Goal: Task Accomplishment & Management: Use online tool/utility

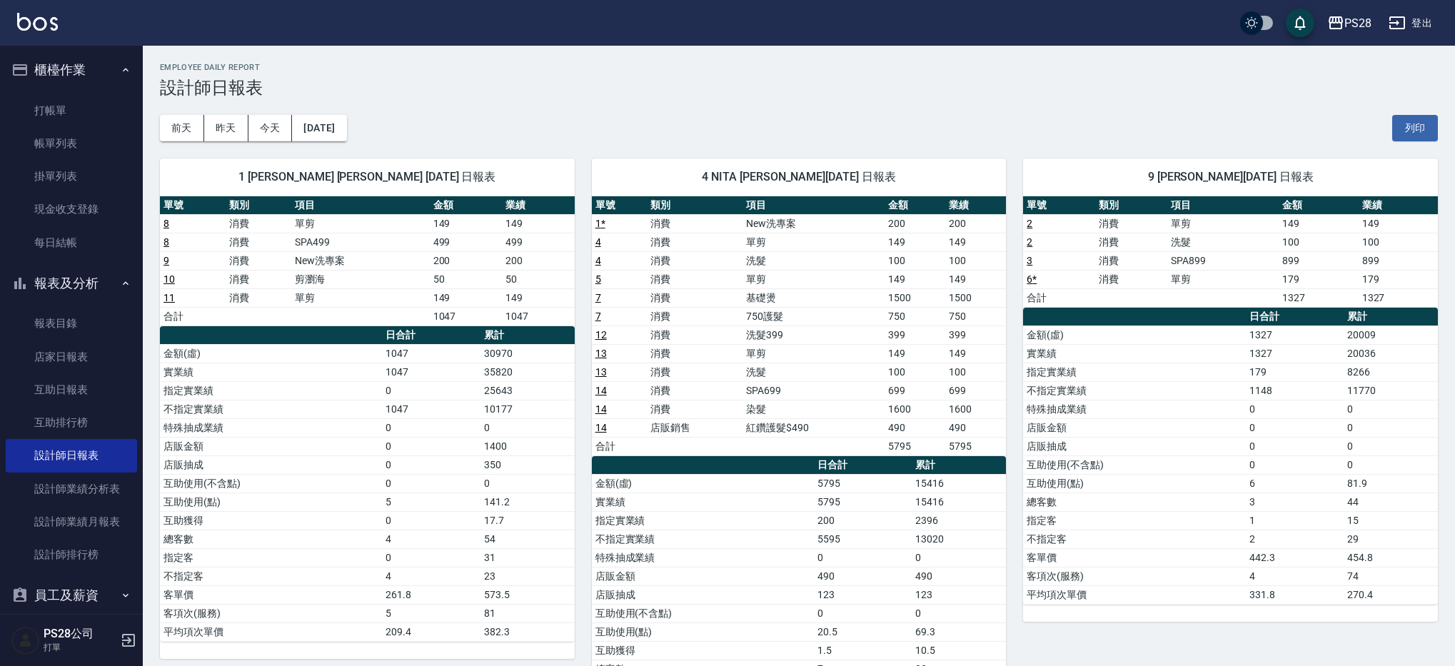
scroll to position [74, 0]
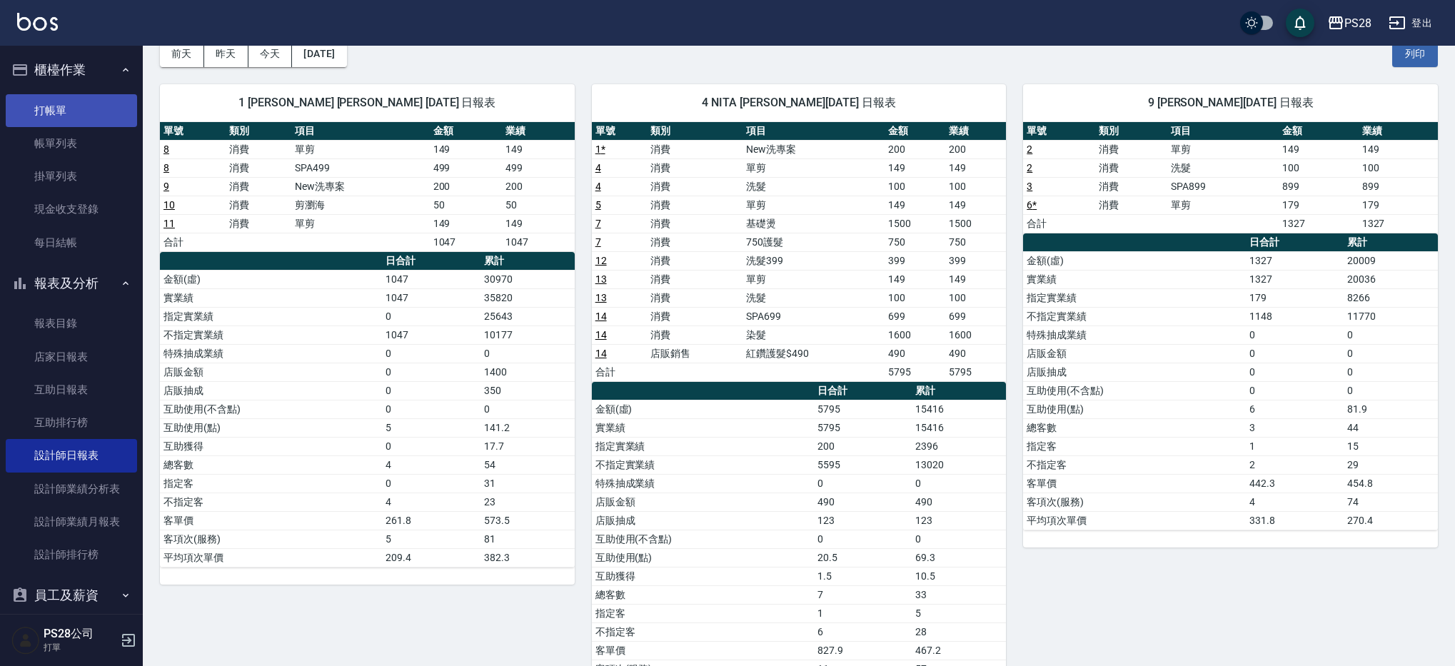
click at [57, 101] on link "打帳單" at bounding box center [71, 110] width 131 height 33
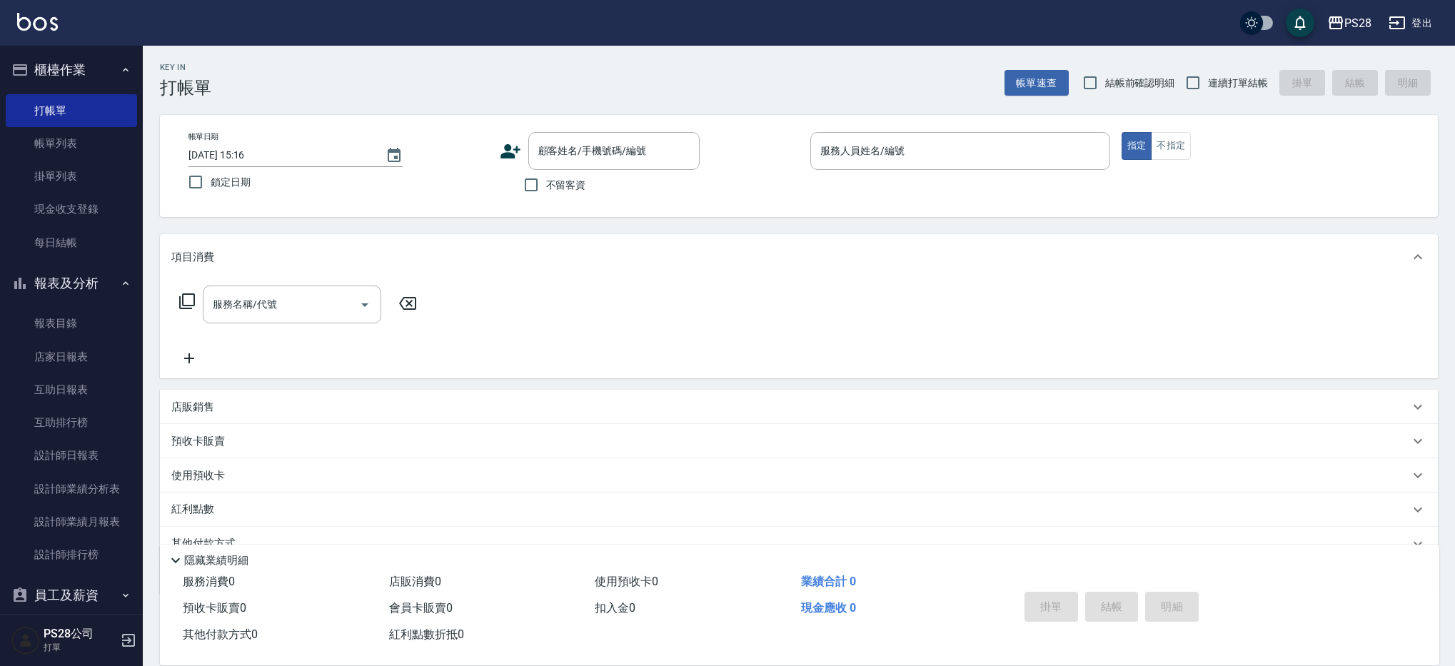
click at [559, 186] on span "不留客資" at bounding box center [566, 185] width 40 height 15
click at [546, 186] on input "不留客資" at bounding box center [531, 185] width 30 height 30
checkbox input "true"
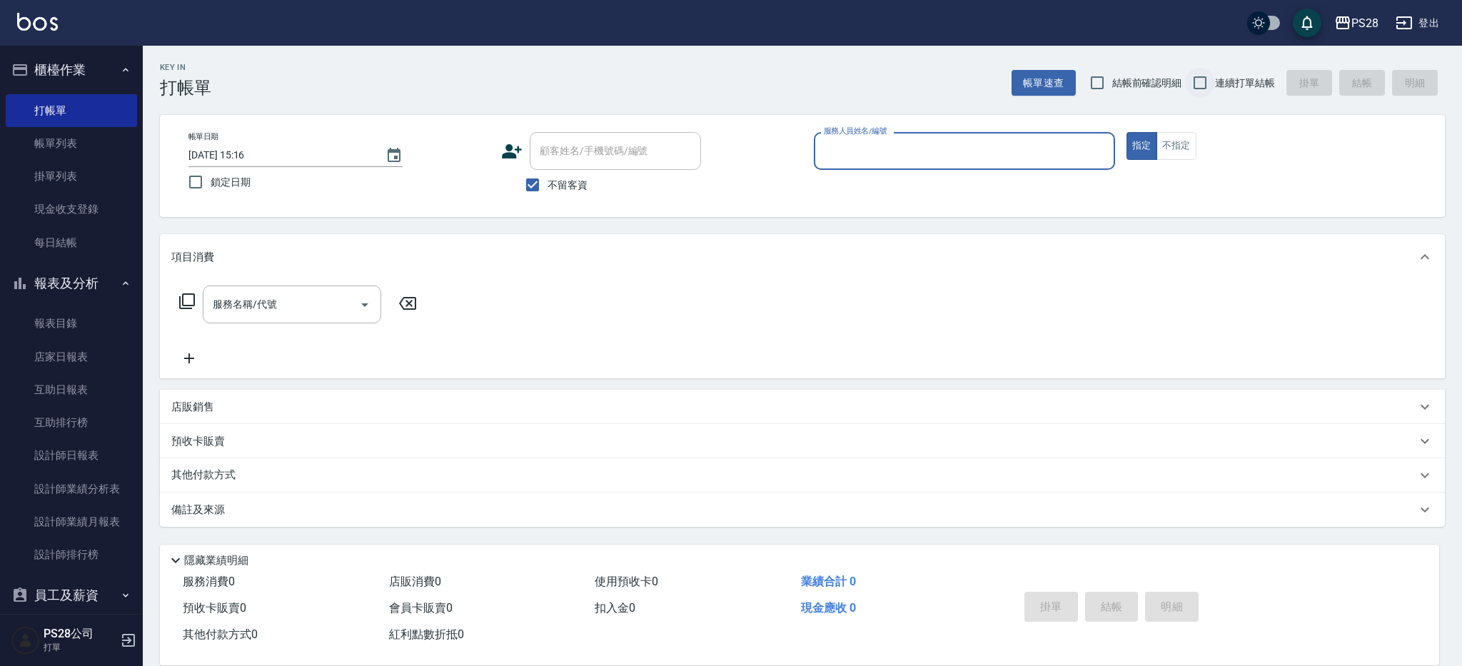
click at [1212, 81] on input "連續打單結帳" at bounding box center [1200, 83] width 30 height 30
checkbox input "true"
click at [985, 161] on input "服務人員姓名/編號" at bounding box center [964, 150] width 288 height 25
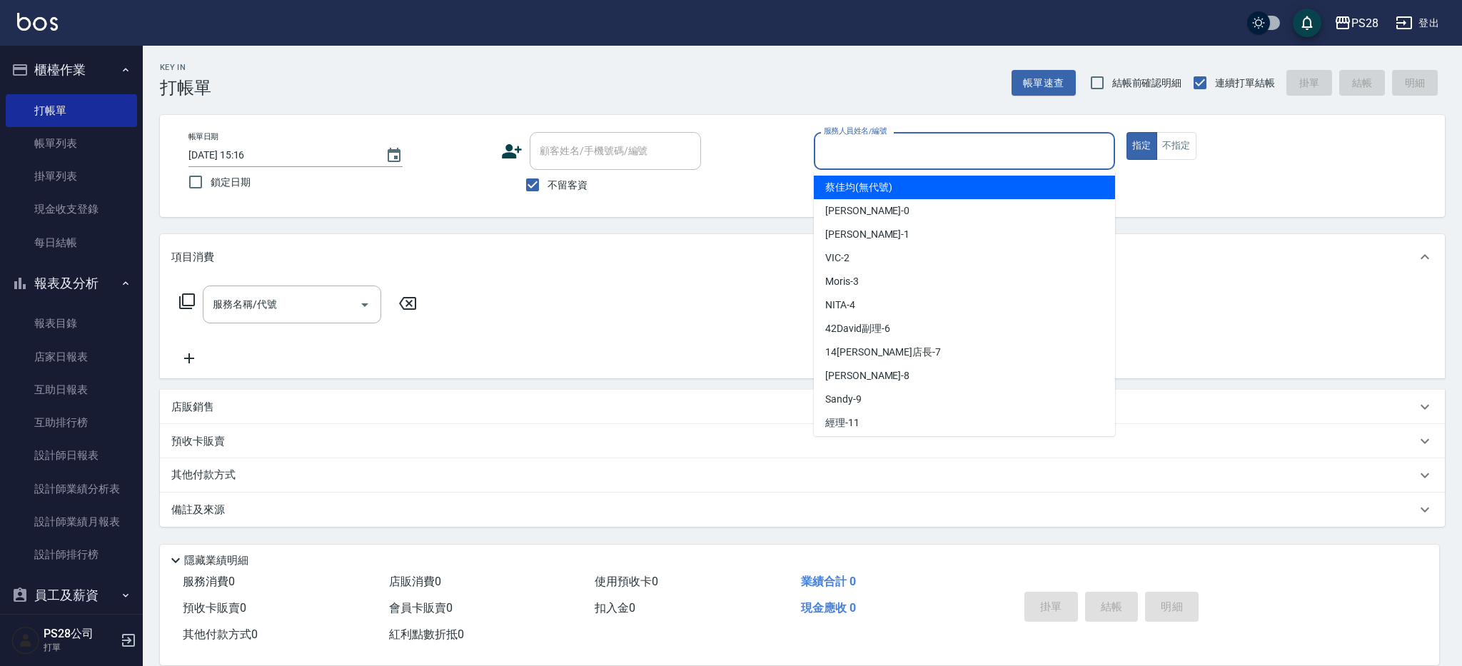
type input "ㄞ"
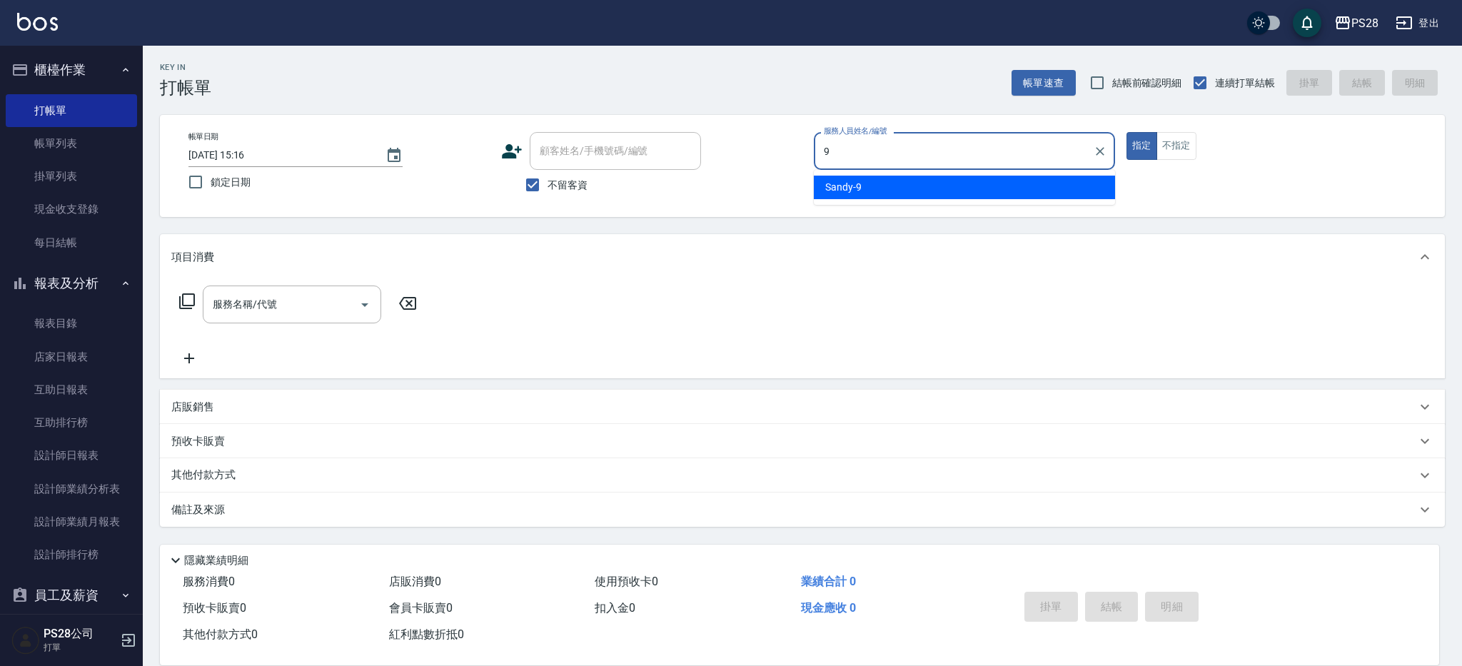
type input "Sandy-9"
type button "true"
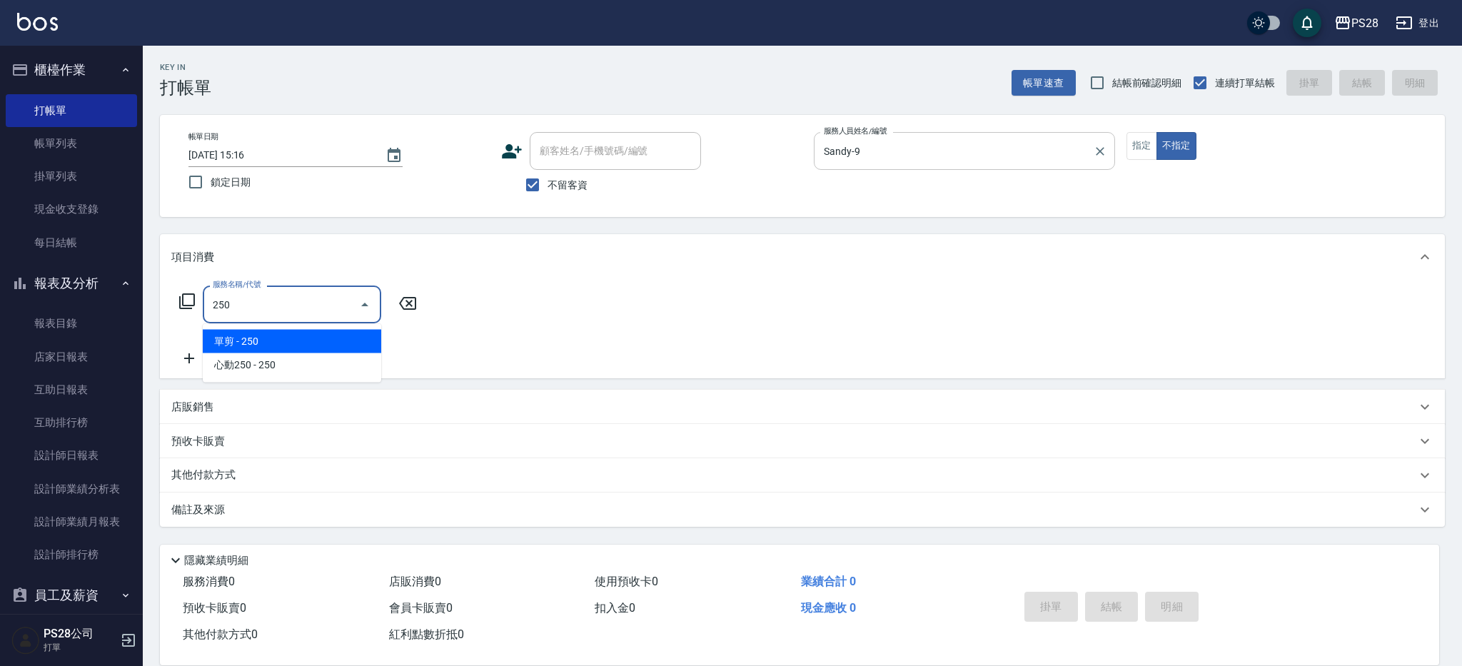
type input "單剪(250)"
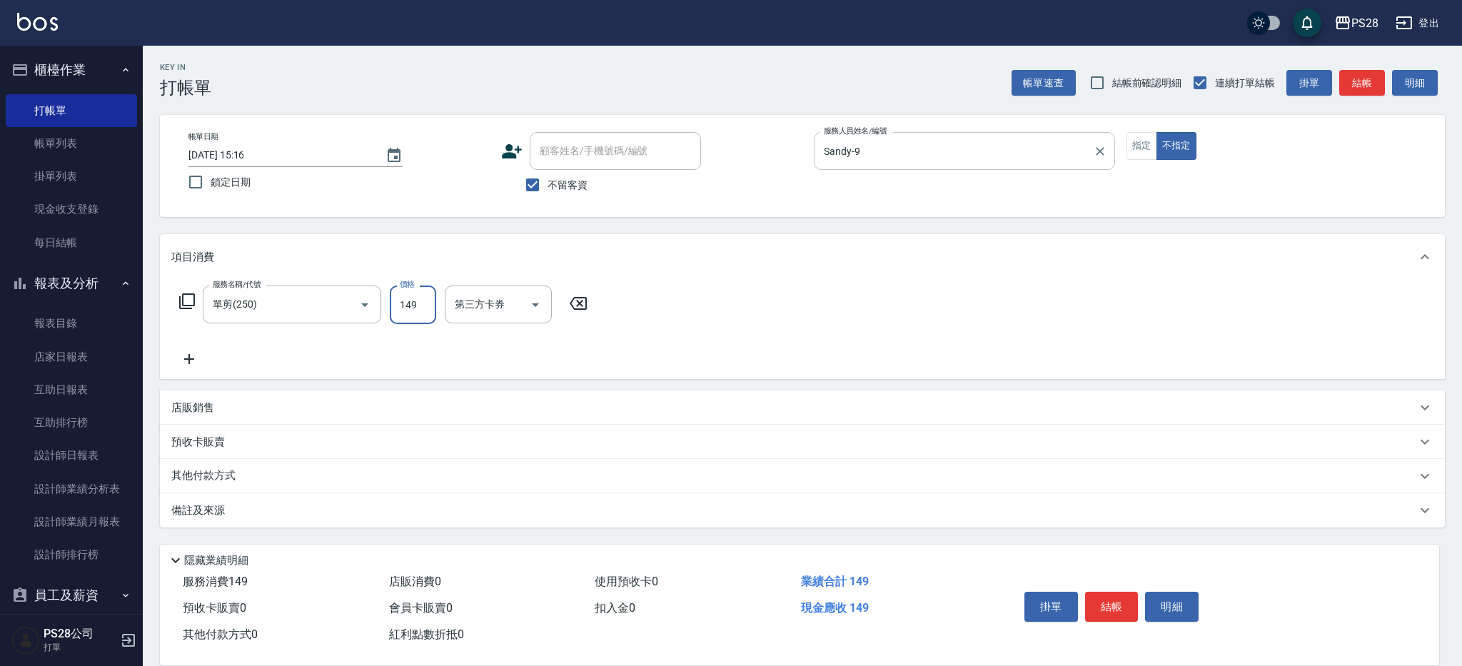
type input "149"
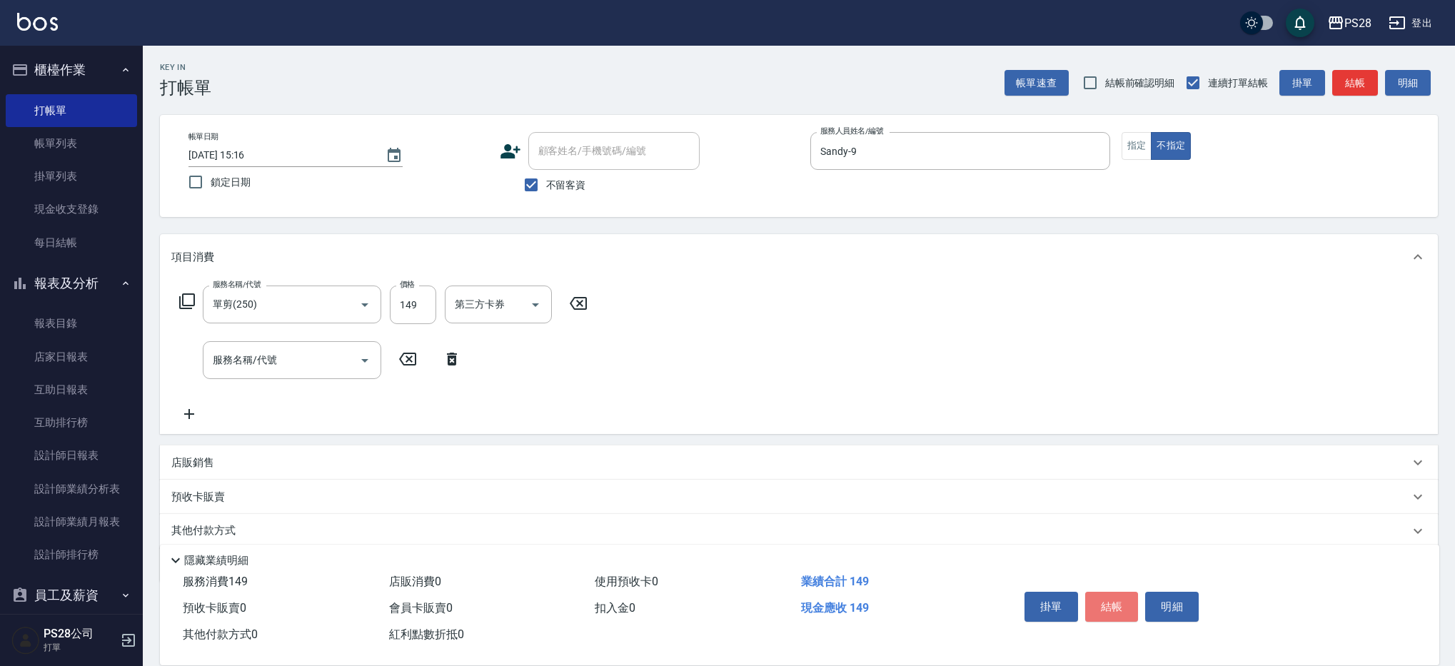
drag, startPoint x: 1122, startPoint y: 590, endPoint x: 1127, endPoint y: 582, distance: 9.3
click at [1122, 592] on button "結帳" at bounding box center [1112, 607] width 54 height 30
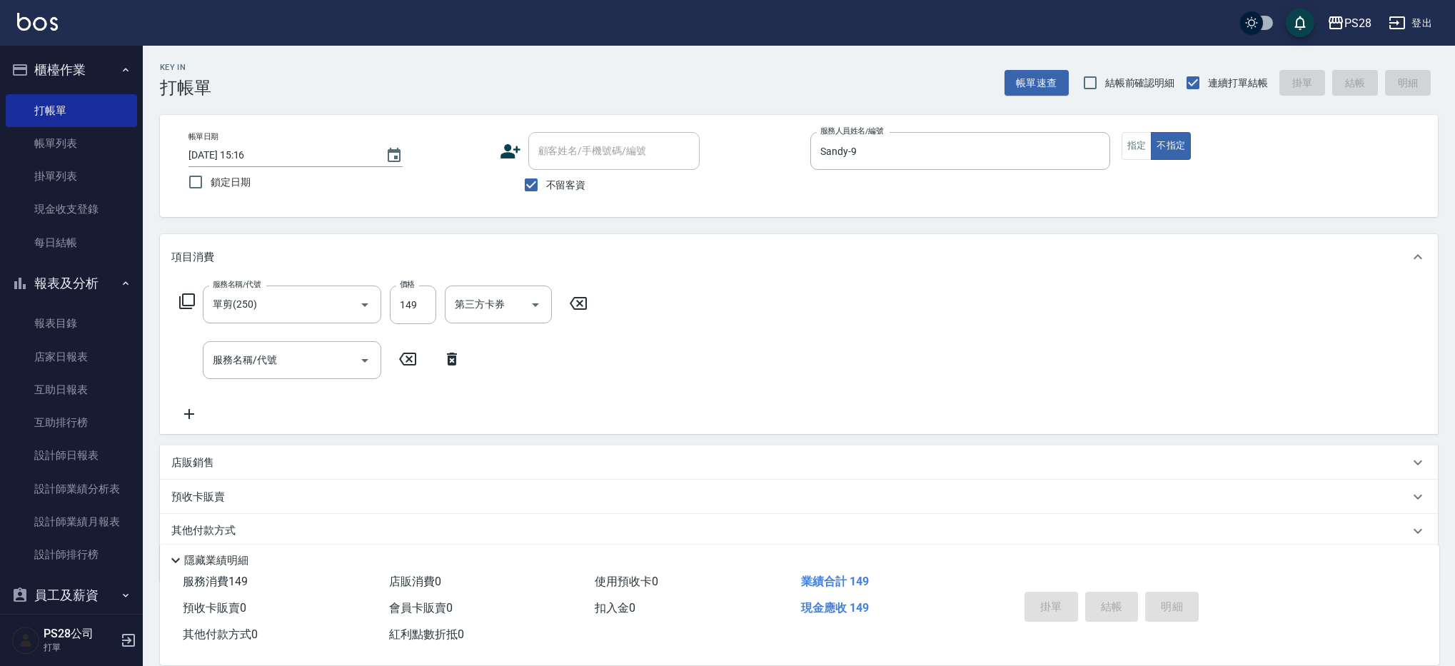
type input "[DATE] 15:17"
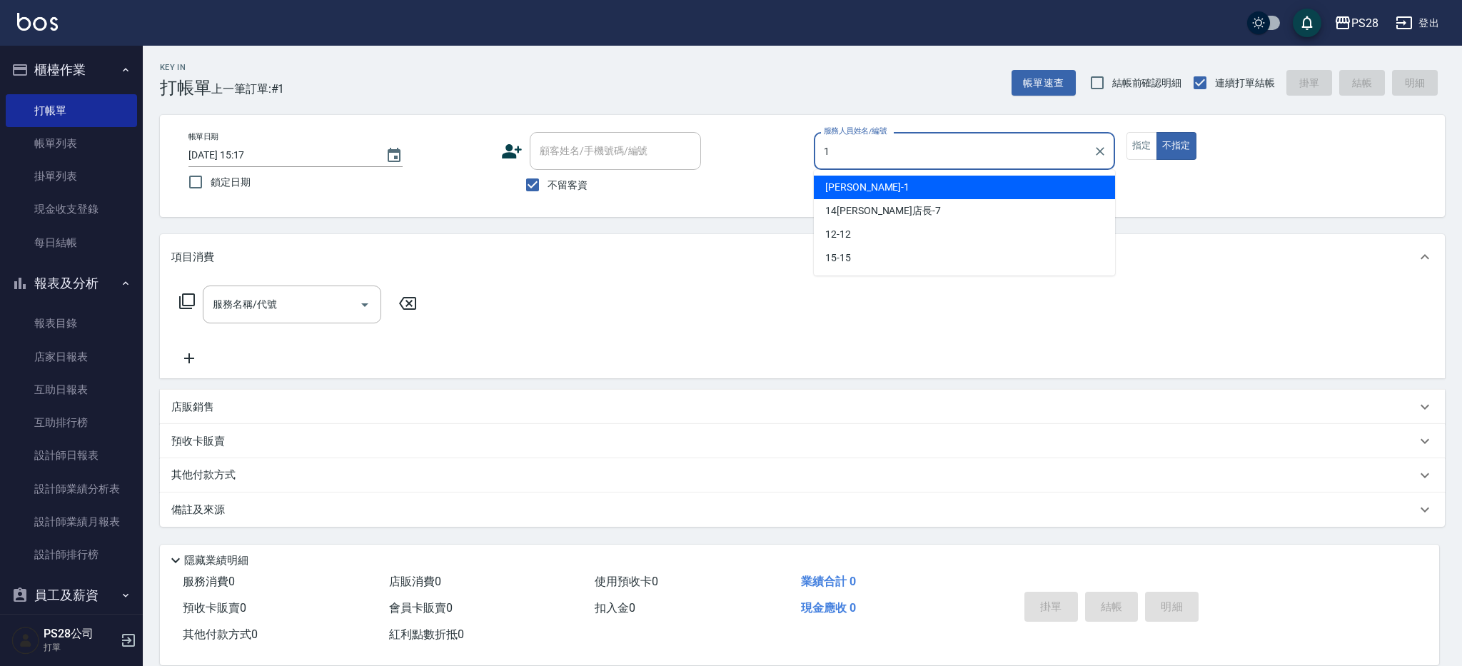
type input "1"
type button "false"
type input "[PERSON_NAME]-1"
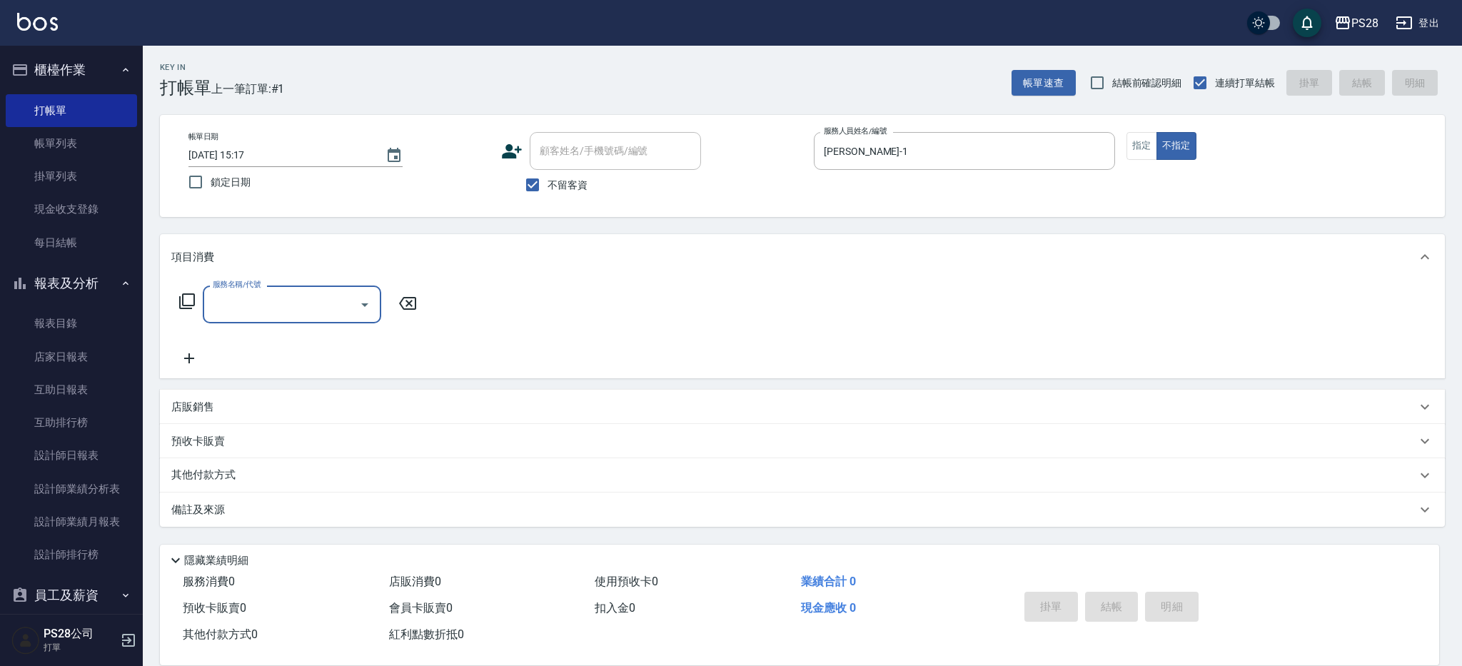
drag, startPoint x: 1145, startPoint y: 144, endPoint x: 1005, endPoint y: 176, distance: 143.4
click at [1144, 144] on button "指定" at bounding box center [1141, 146] width 31 height 28
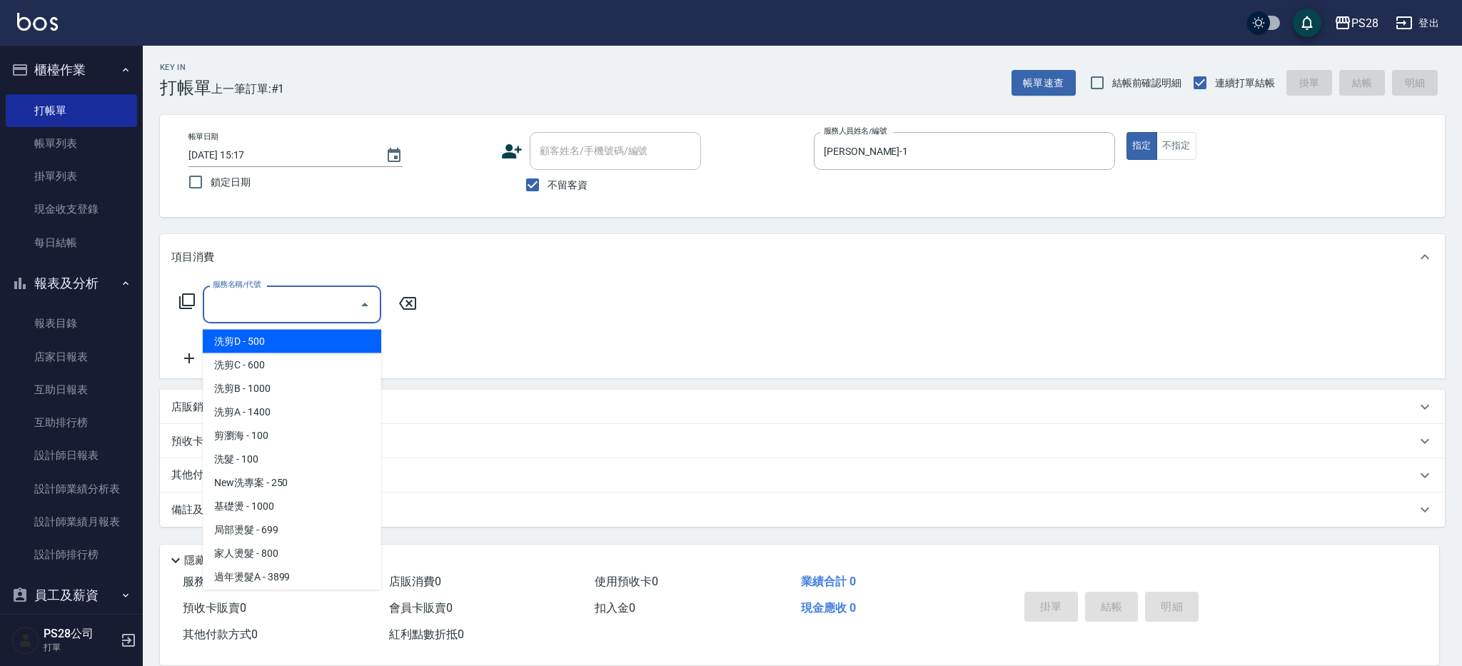
click at [216, 296] on div "服務名稱/代號 服務名稱/代號" at bounding box center [292, 305] width 178 height 38
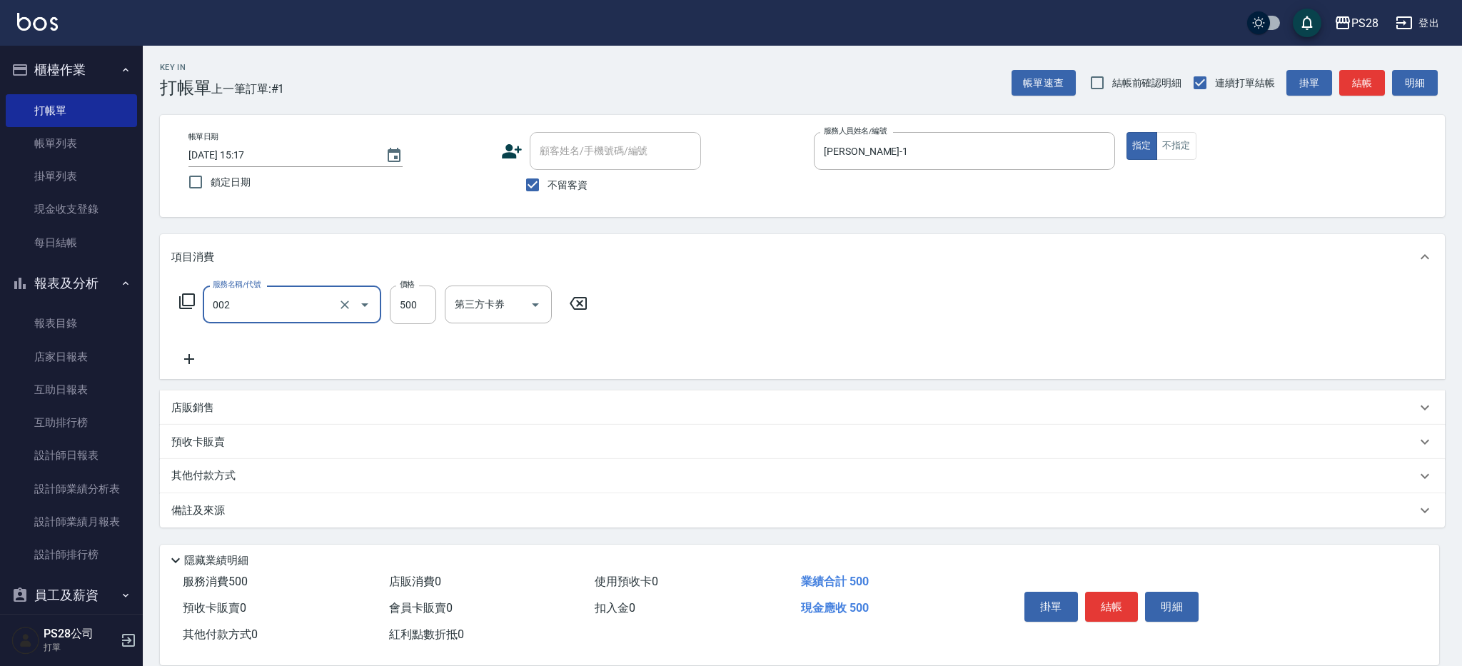
type input "洗剪D(002)"
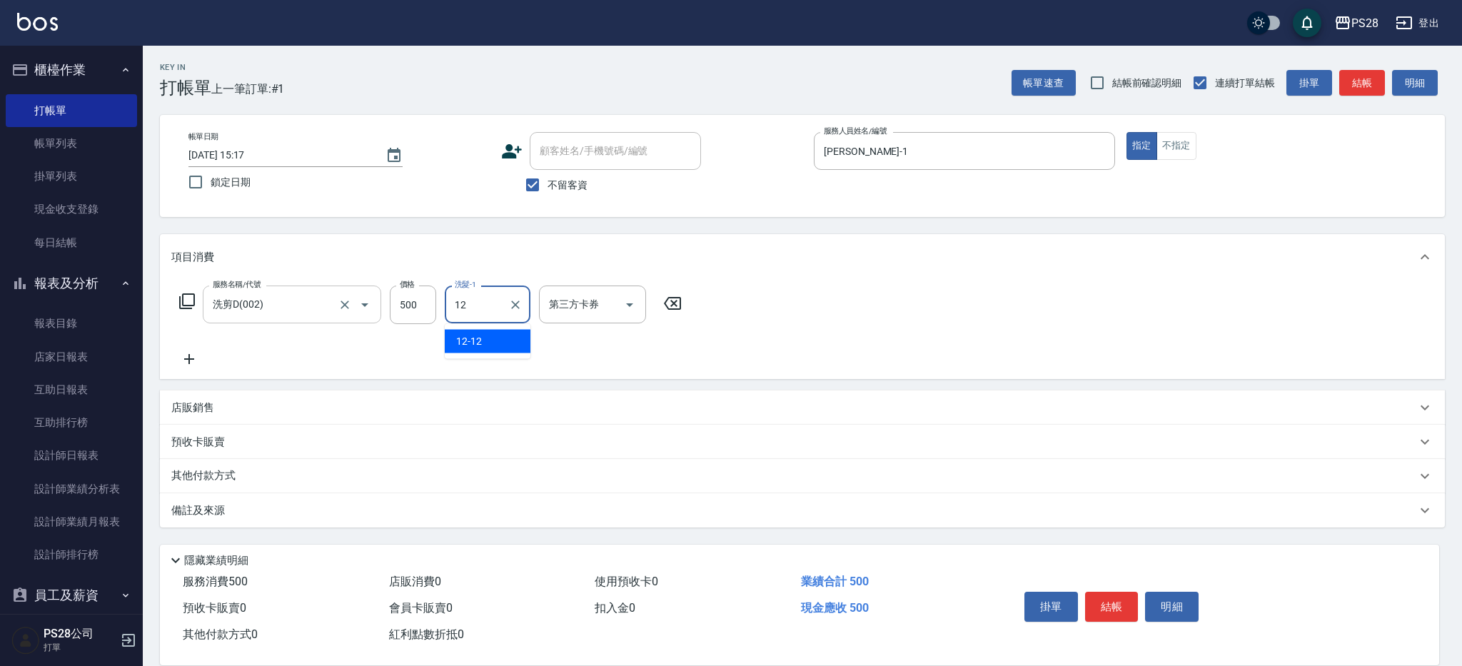
type input "12-12"
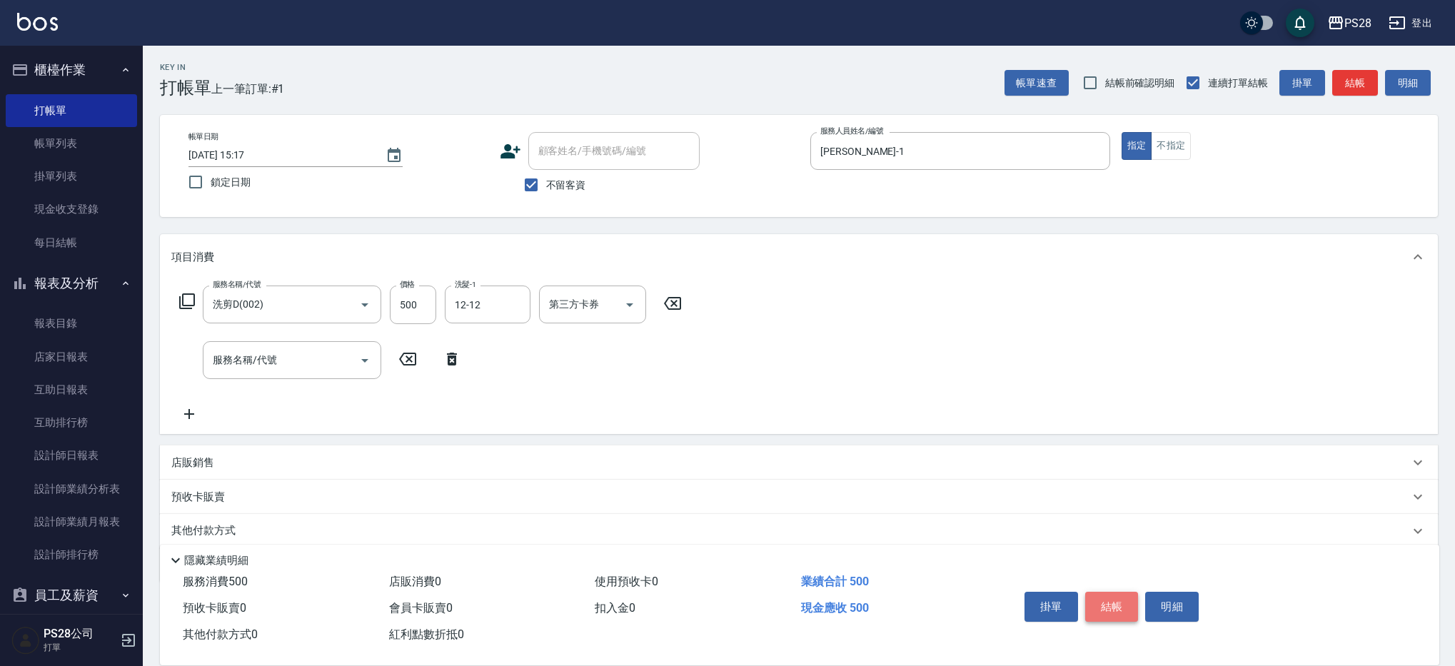
click at [1112, 603] on button "結帳" at bounding box center [1112, 607] width 54 height 30
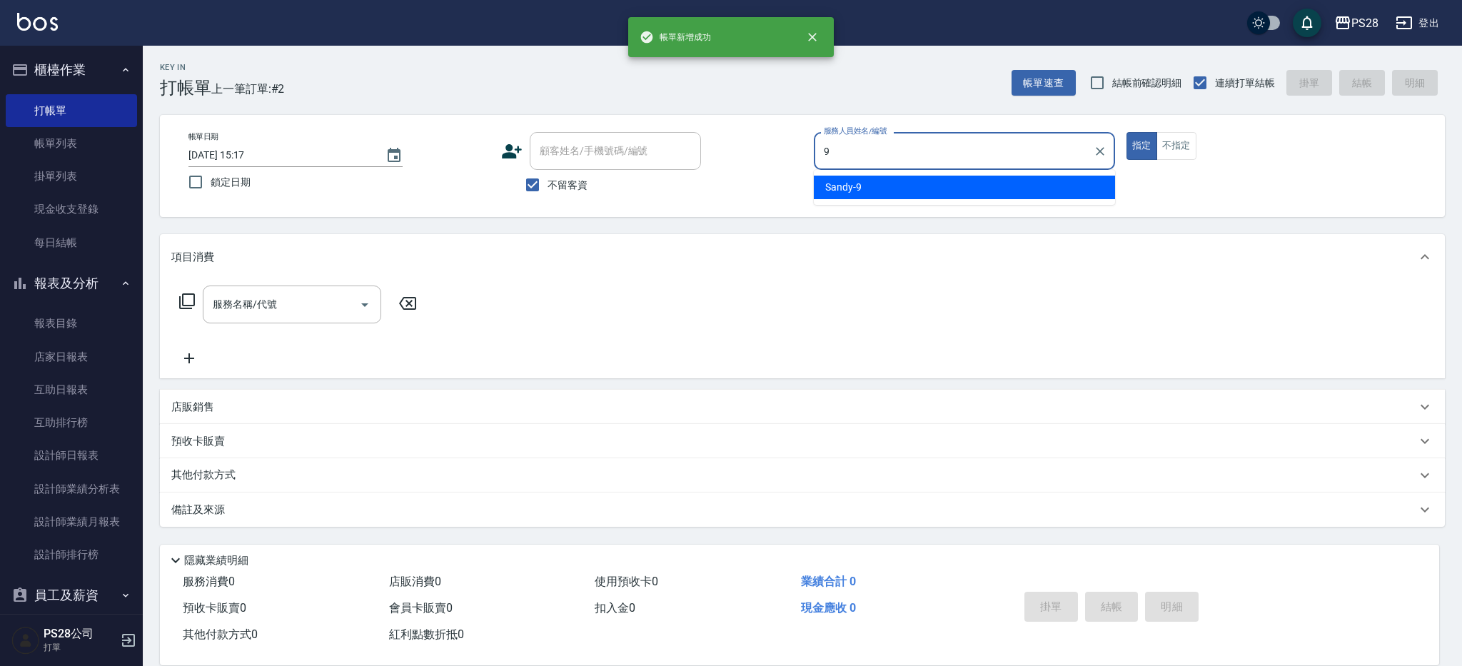
type input "Sandy-9"
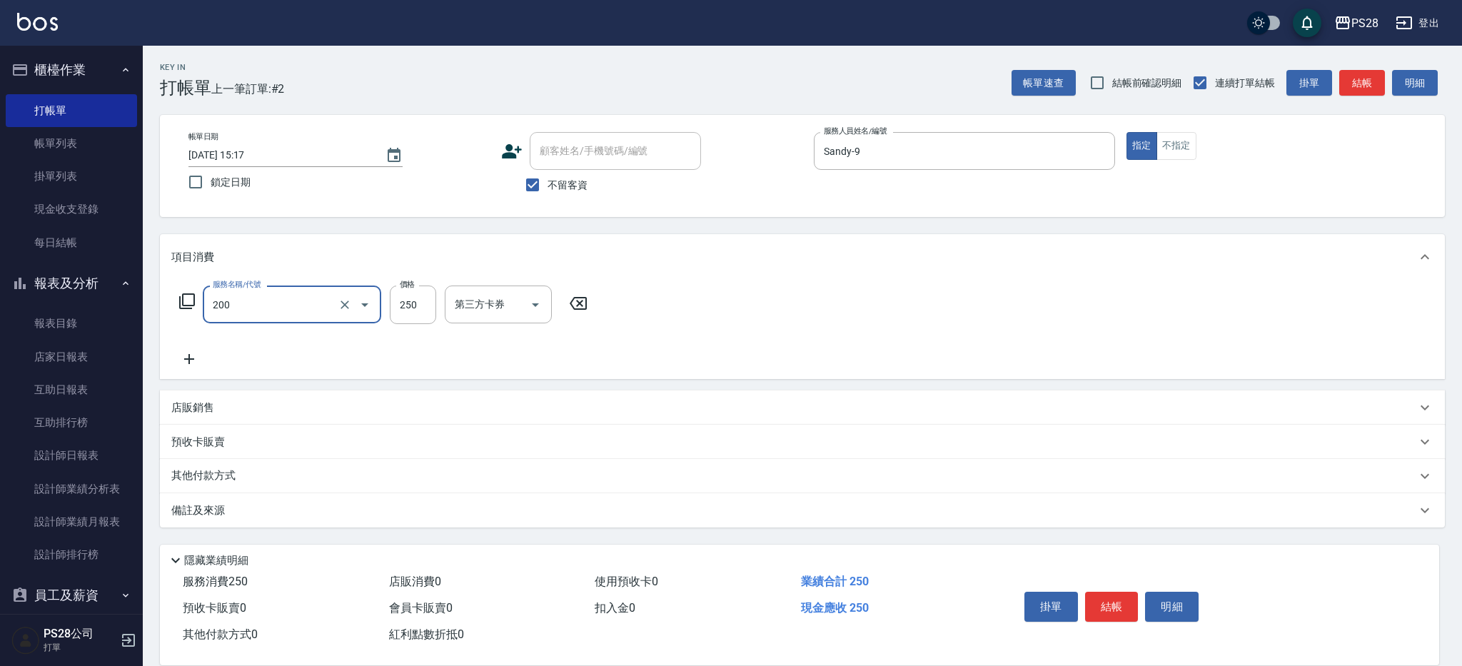
type input "New洗專案(200)"
type input "200"
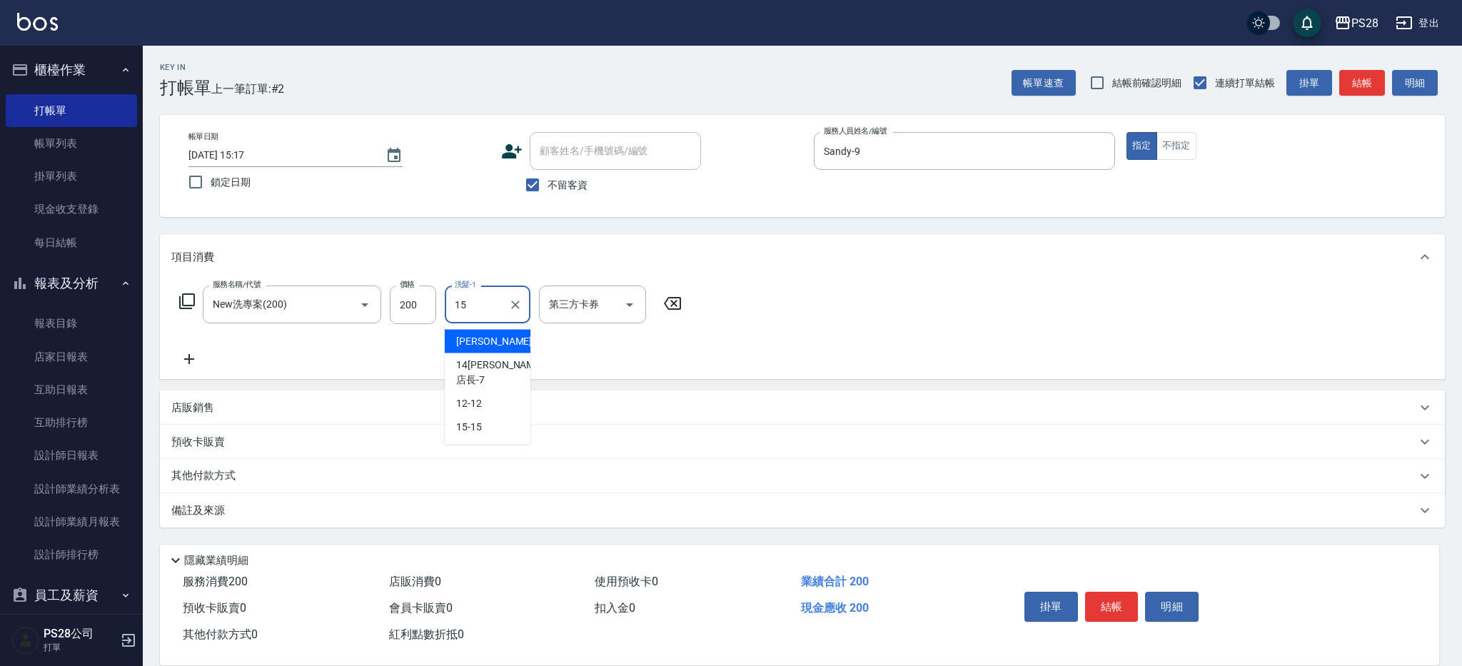
type input "15-15"
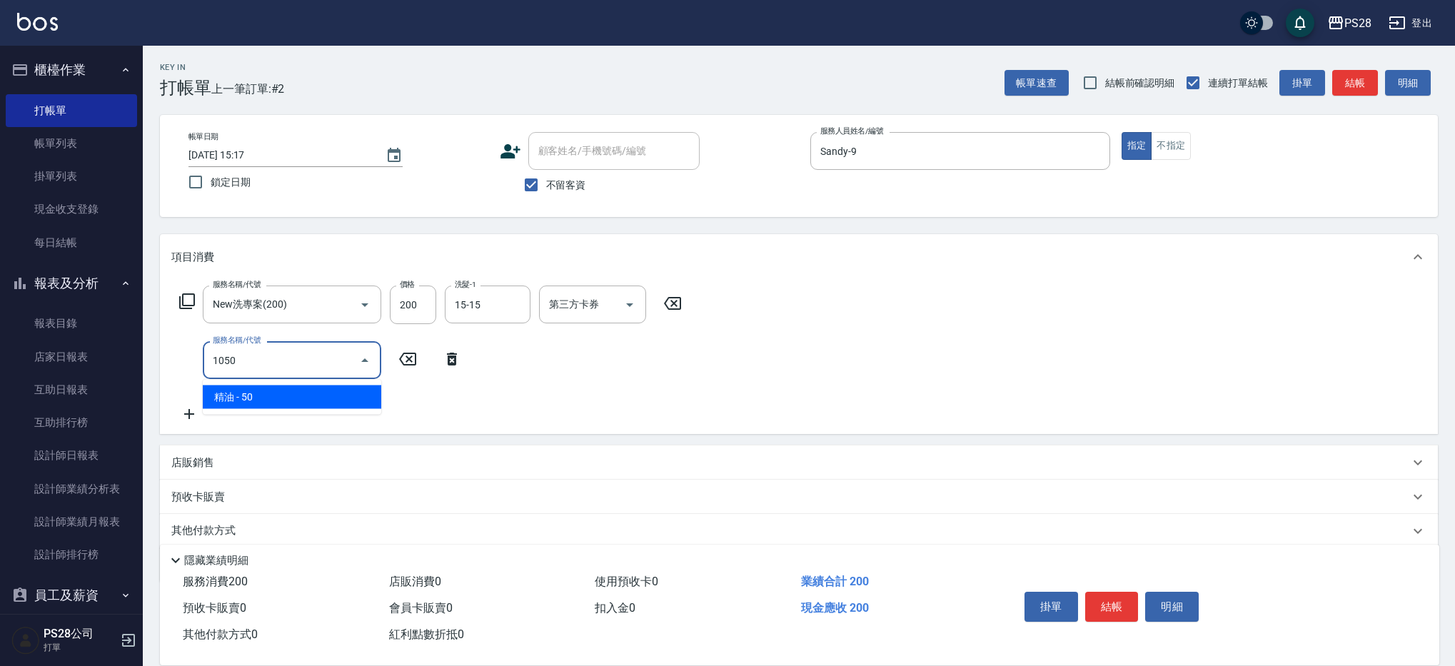
type input "精油(1050)"
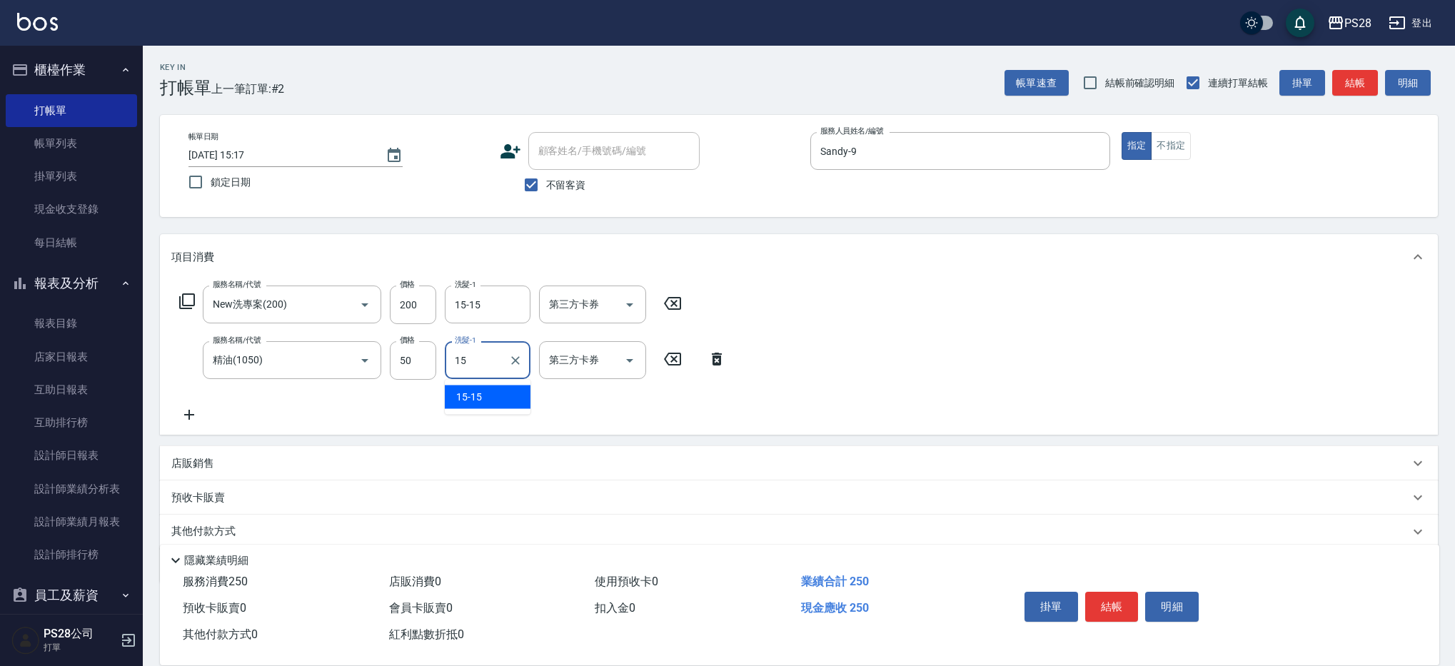
type input "15-15"
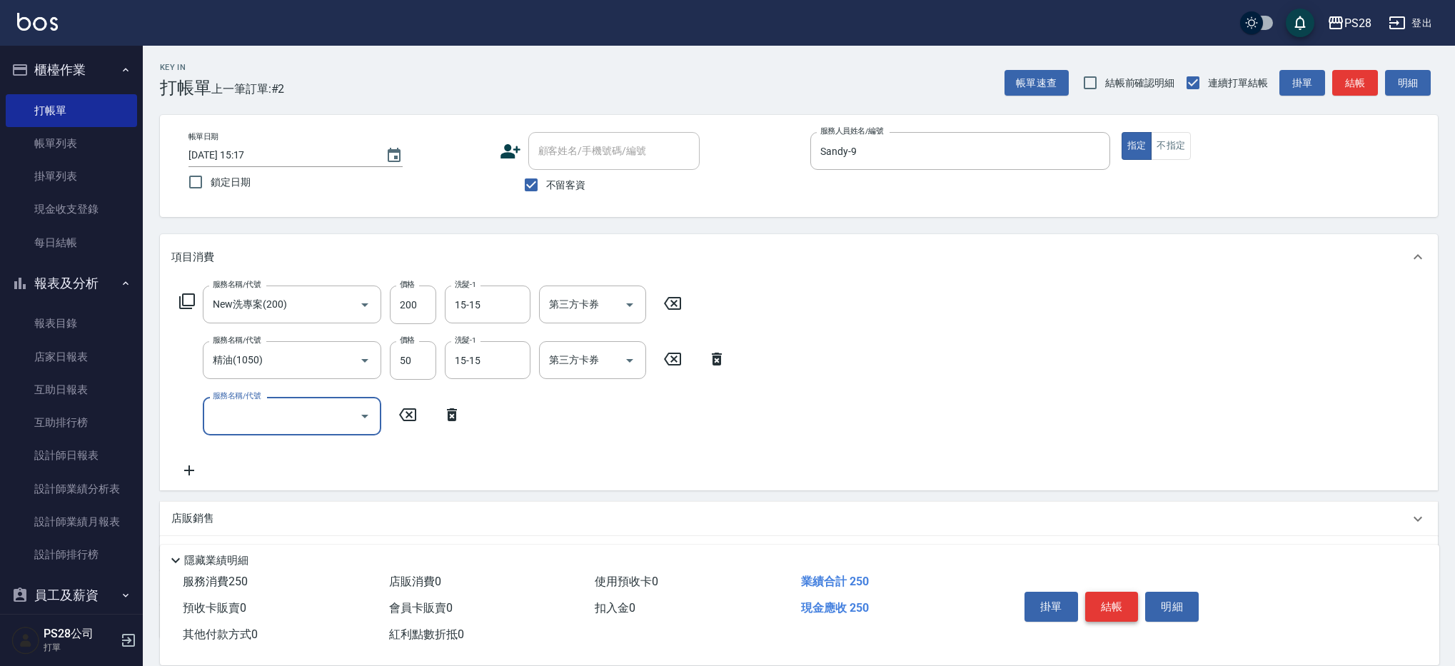
click at [1116, 612] on button "結帳" at bounding box center [1112, 607] width 54 height 30
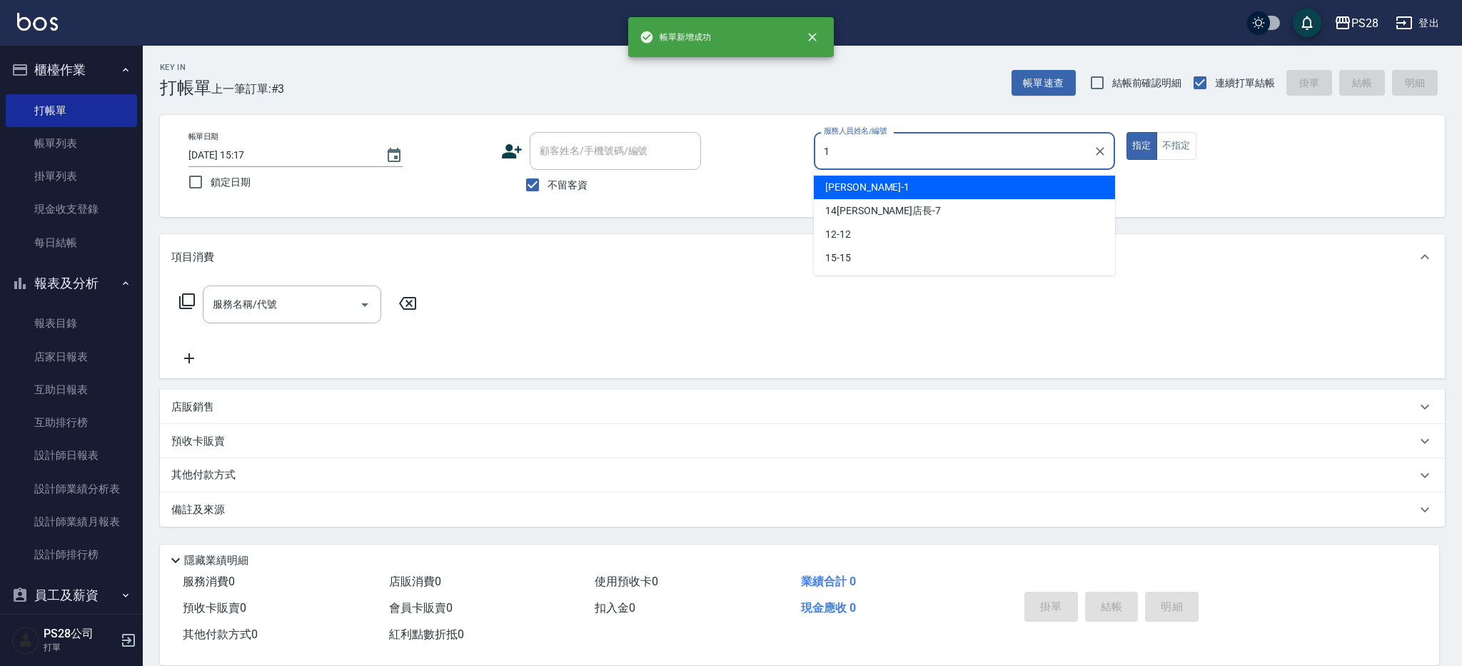
type input "[PERSON_NAME]-1"
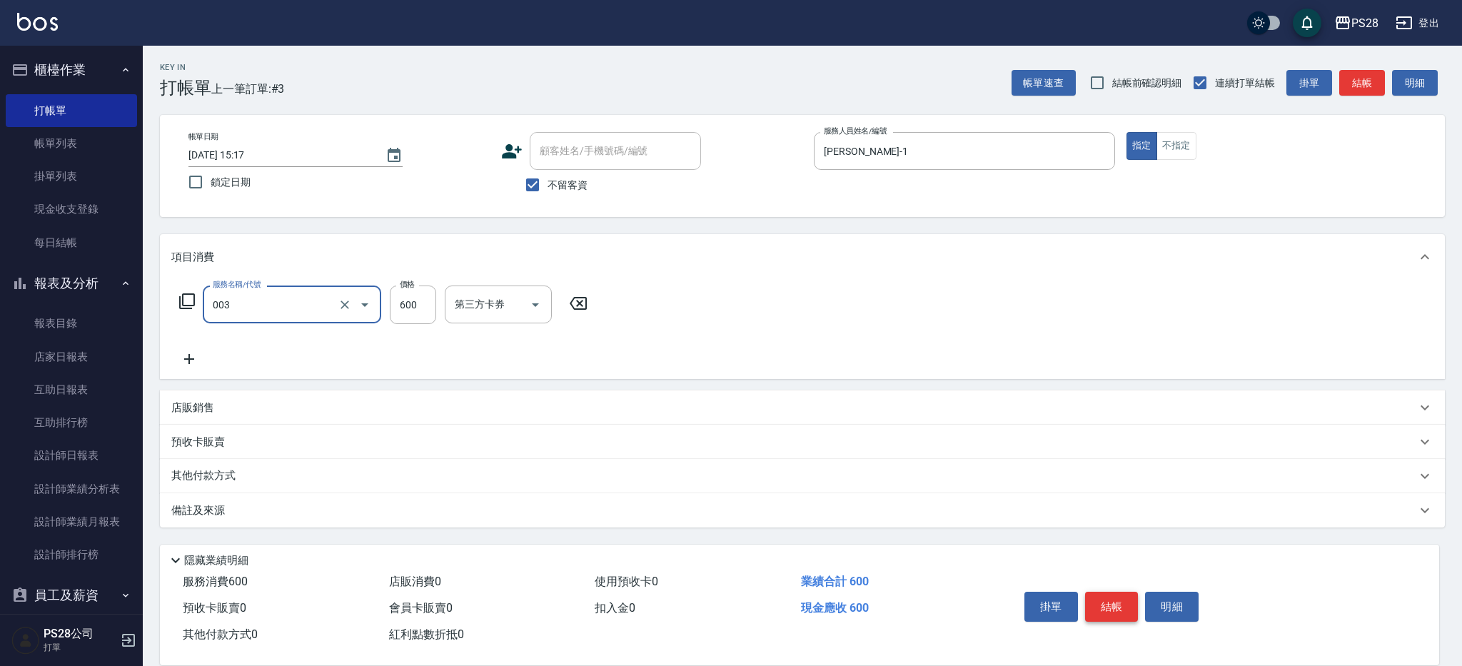
type input "洗剪C(003)"
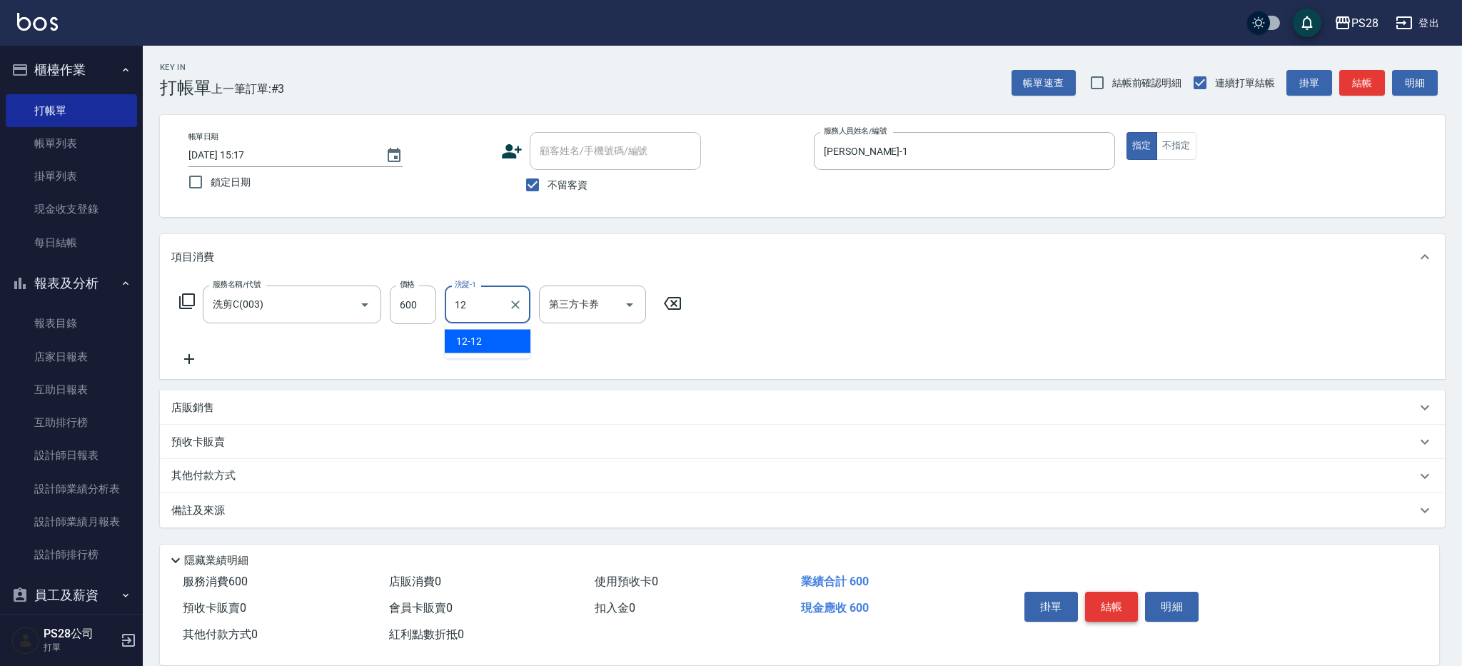
type input "12-12"
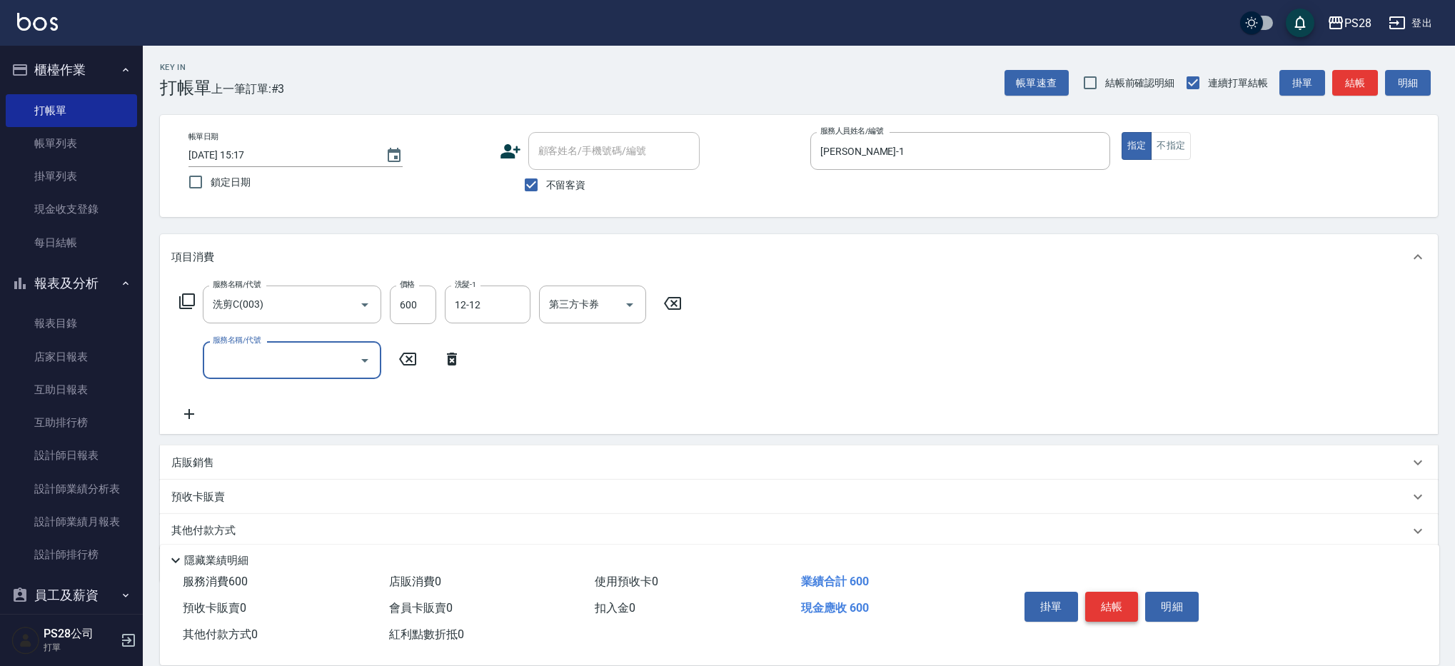
click at [1117, 600] on button "結帳" at bounding box center [1112, 607] width 54 height 30
